Goal: Information Seeking & Learning: Learn about a topic

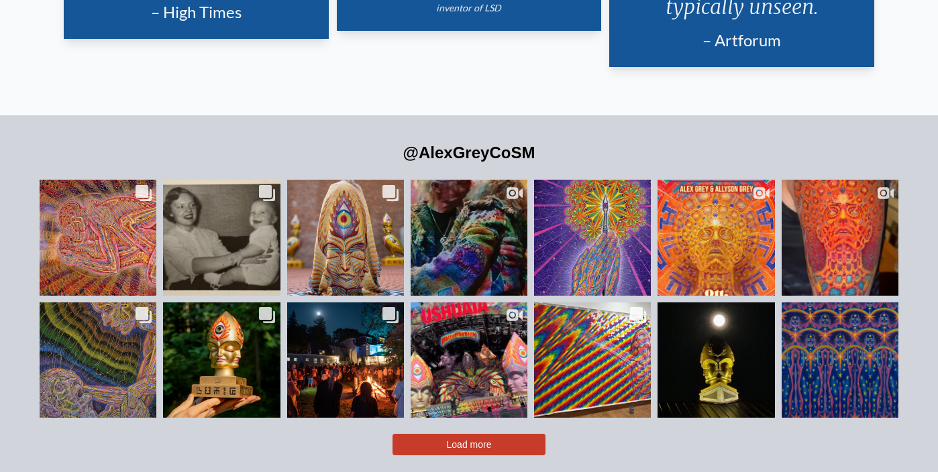
scroll to position [2820, 0]
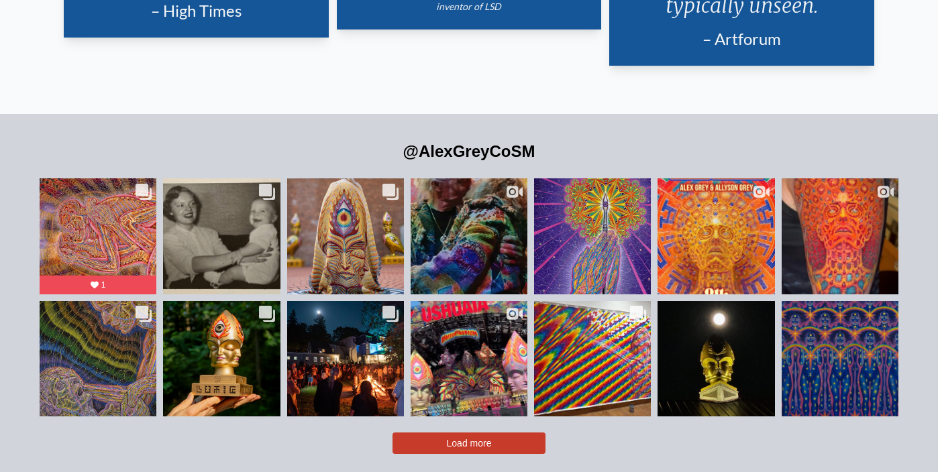
click at [458, 438] on span "Load more" at bounding box center [469, 443] width 45 height 11
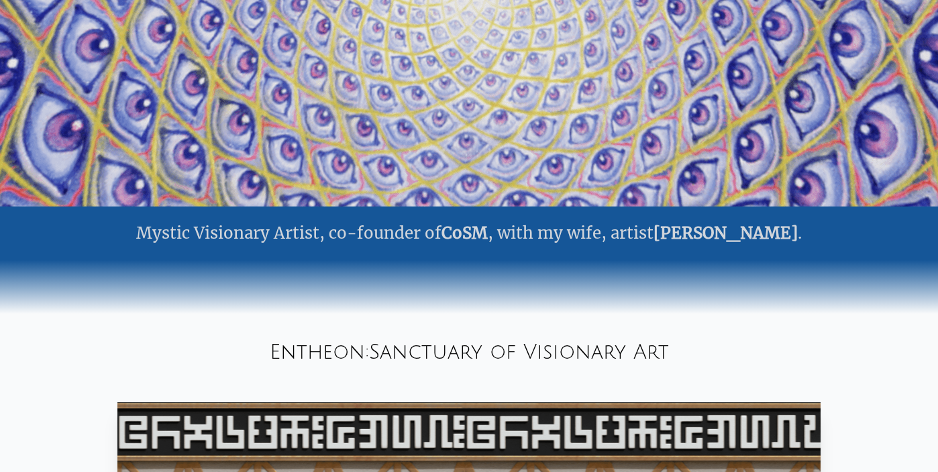
scroll to position [0, 0]
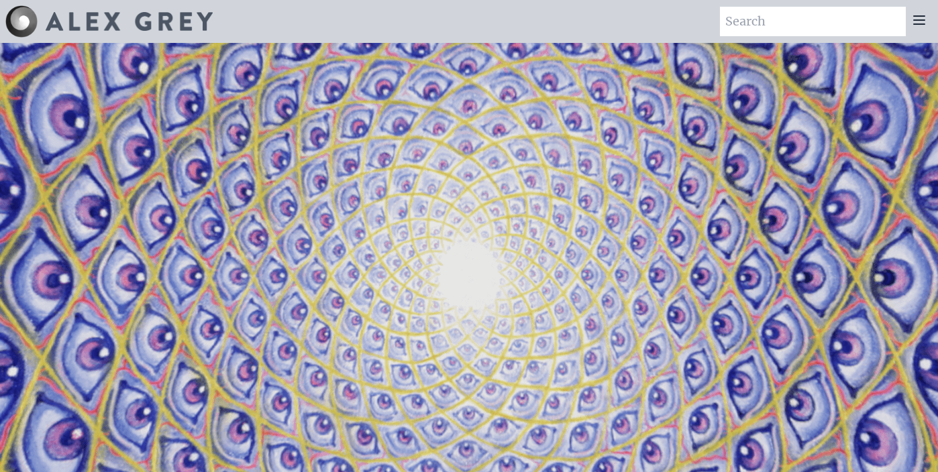
click at [131, 15] on img at bounding box center [129, 21] width 167 height 19
click at [914, 23] on icon at bounding box center [919, 20] width 11 height 8
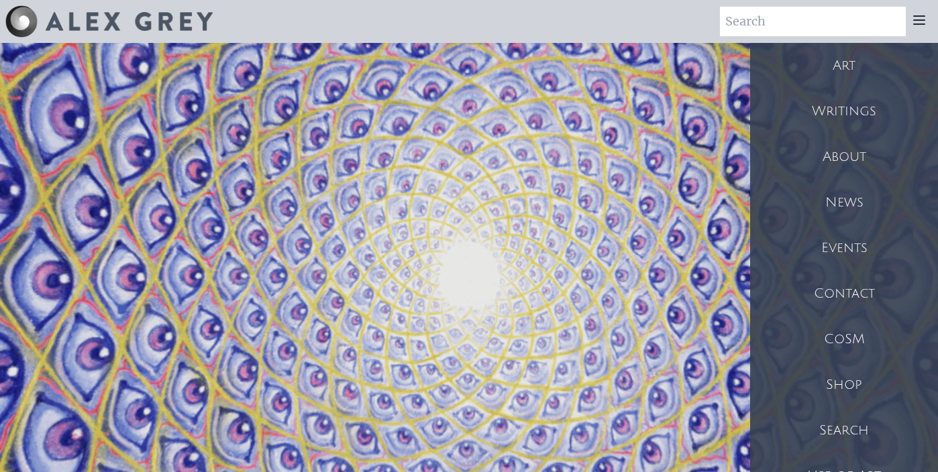
click at [847, 62] on div "Art" at bounding box center [844, 66] width 188 height 46
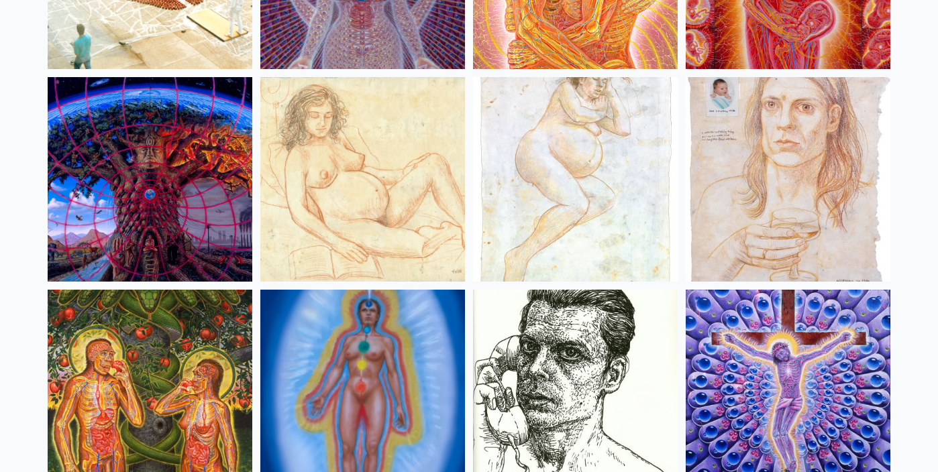
scroll to position [13036, 0]
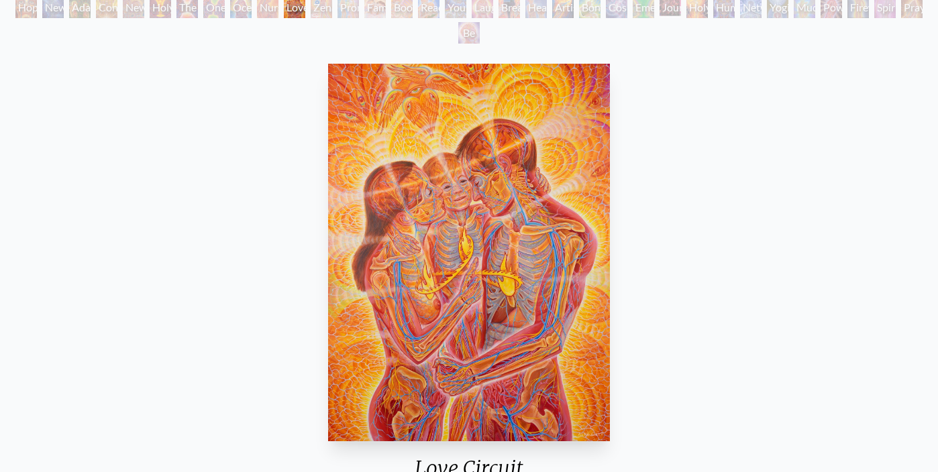
scroll to position [90, 0]
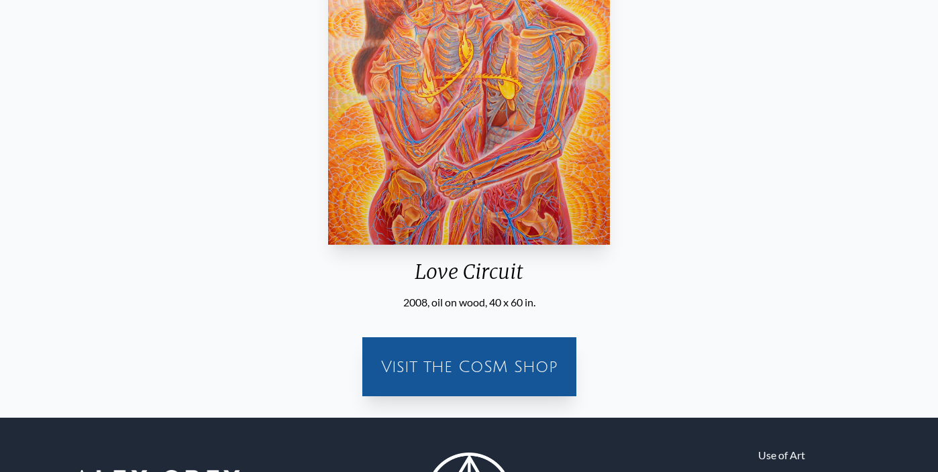
scroll to position [217, 0]
